Goal: Find specific page/section: Find specific page/section

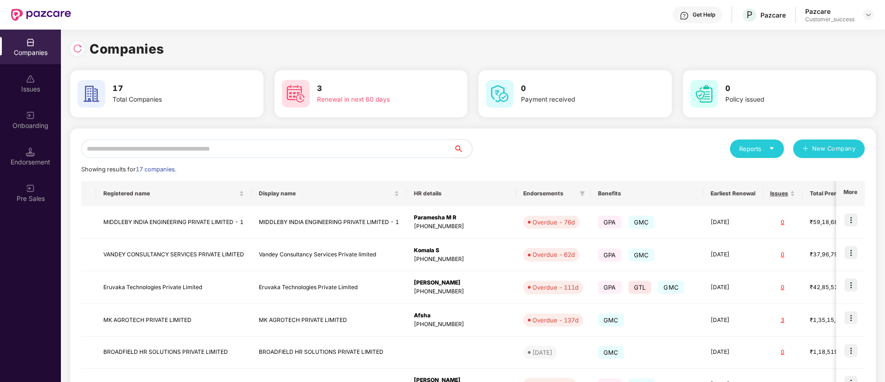
click at [178, 144] on input "text" at bounding box center [267, 148] width 373 height 18
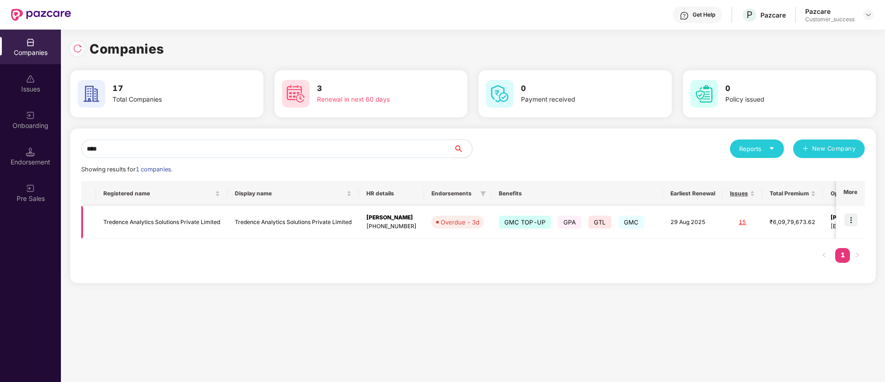
type input "****"
click at [861, 225] on td at bounding box center [850, 222] width 29 height 33
click at [853, 220] on img at bounding box center [851, 219] width 13 height 13
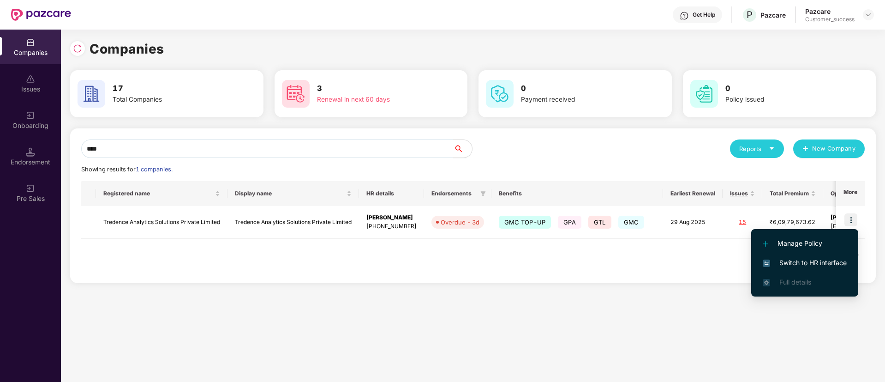
click at [776, 260] on span "Switch to HR interface" at bounding box center [805, 263] width 84 height 10
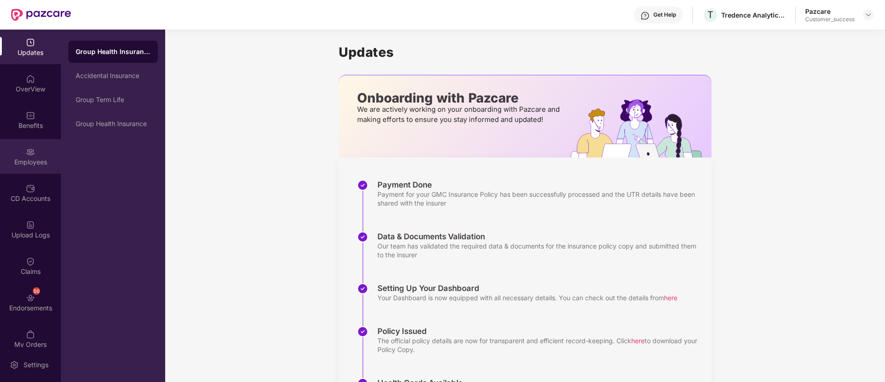
click at [24, 145] on div "Employees" at bounding box center [30, 156] width 61 height 35
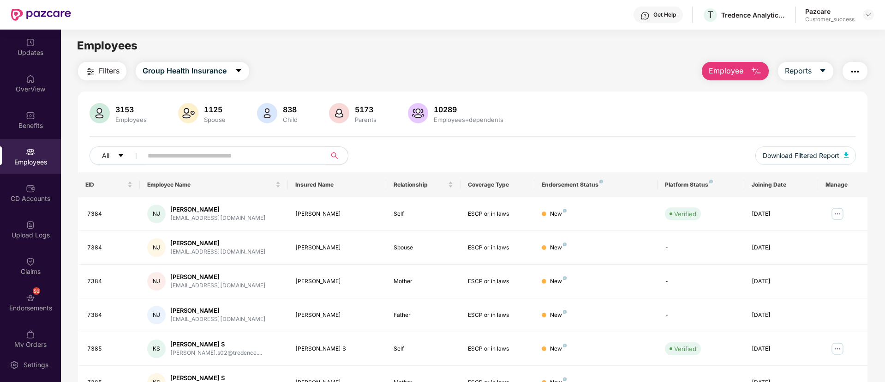
click at [263, 162] on span at bounding box center [231, 155] width 189 height 18
paste input "**********"
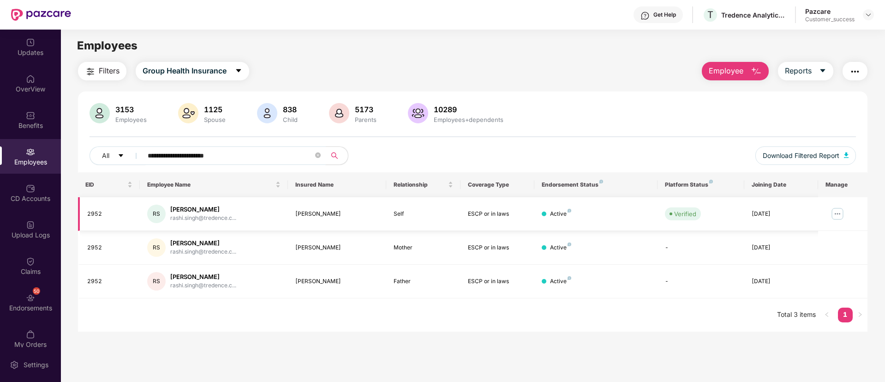
type input "**********"
click at [841, 212] on img at bounding box center [837, 213] width 15 height 15
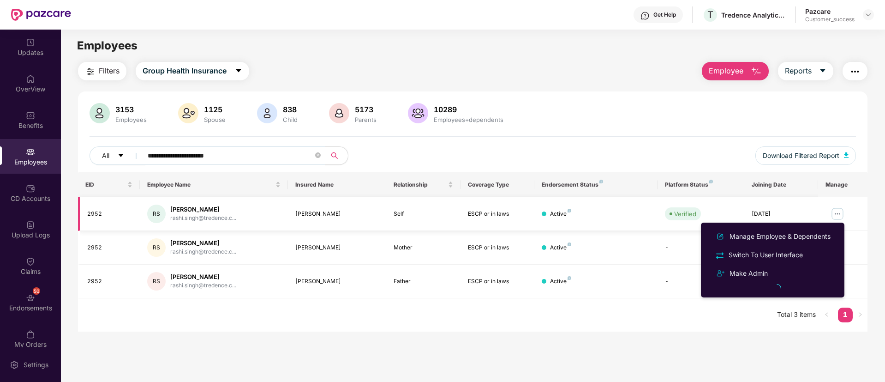
click at [841, 212] on img at bounding box center [837, 213] width 15 height 15
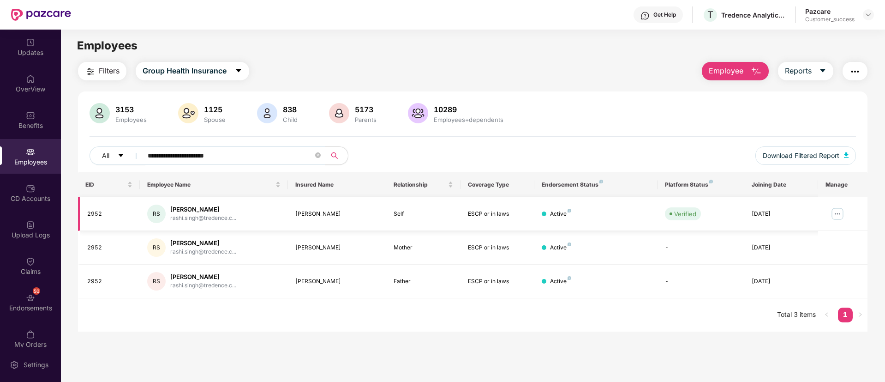
click at [841, 212] on img at bounding box center [837, 213] width 15 height 15
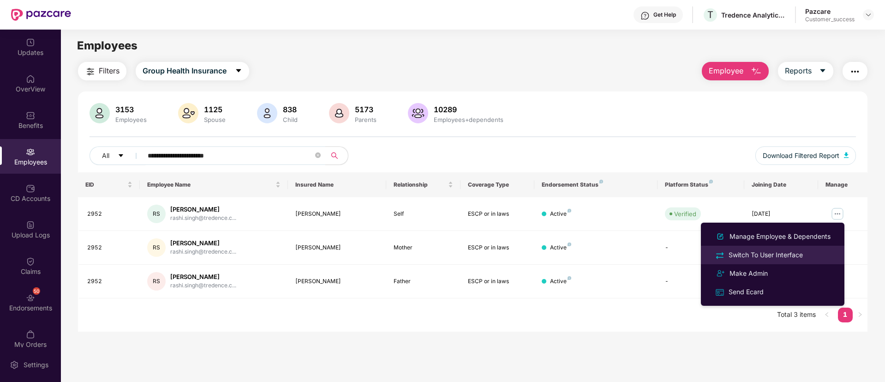
click at [770, 250] on div "Switch To User Interface" at bounding box center [766, 255] width 78 height 10
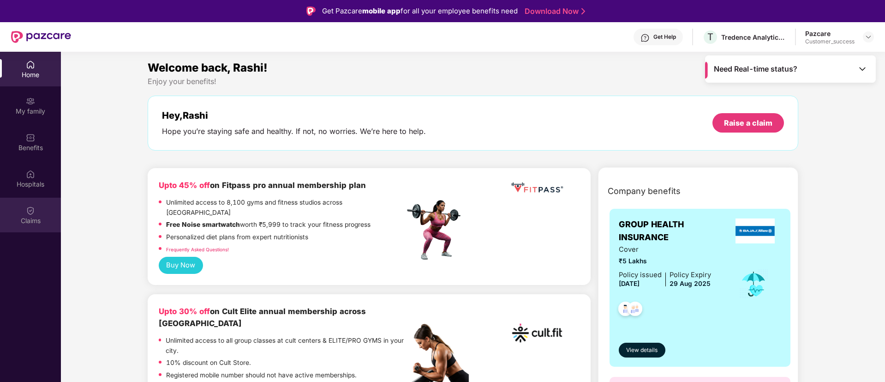
click at [32, 213] on img at bounding box center [30, 210] width 9 height 9
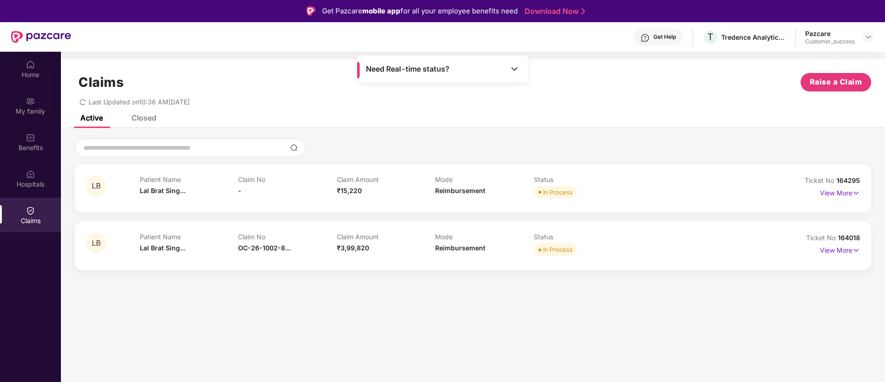
click at [849, 237] on span "164018" at bounding box center [849, 238] width 22 height 8
copy div "No 164018"
click at [849, 237] on span "164018" at bounding box center [849, 238] width 22 height 8
drag, startPoint x: 837, startPoint y: 238, endPoint x: 863, endPoint y: 240, distance: 26.0
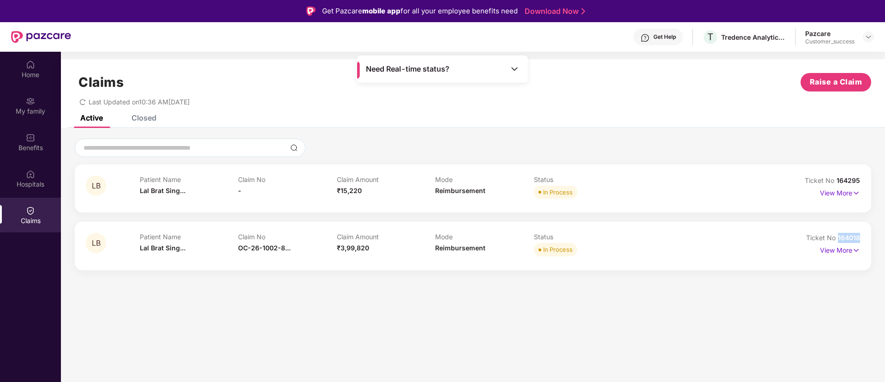
click at [863, 240] on div "LB Patient Name Lal Brat Sing... Claim No OC-26-1002-8... Claim Amount ₹3,99,82…" at bounding box center [473, 246] width 797 height 48
copy span "164018"
